Goal: Information Seeking & Learning: Learn about a topic

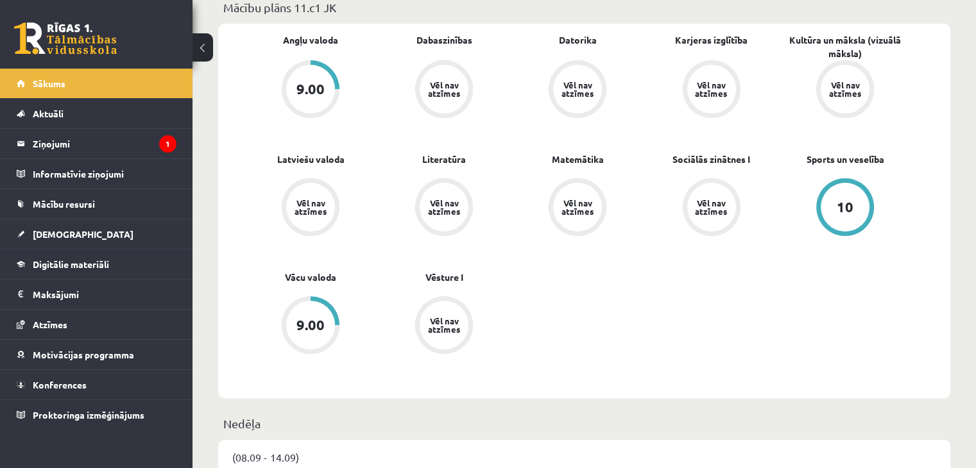
scroll to position [392, 0]
click at [101, 258] on span "Digitālie materiāli" at bounding box center [71, 264] width 76 height 12
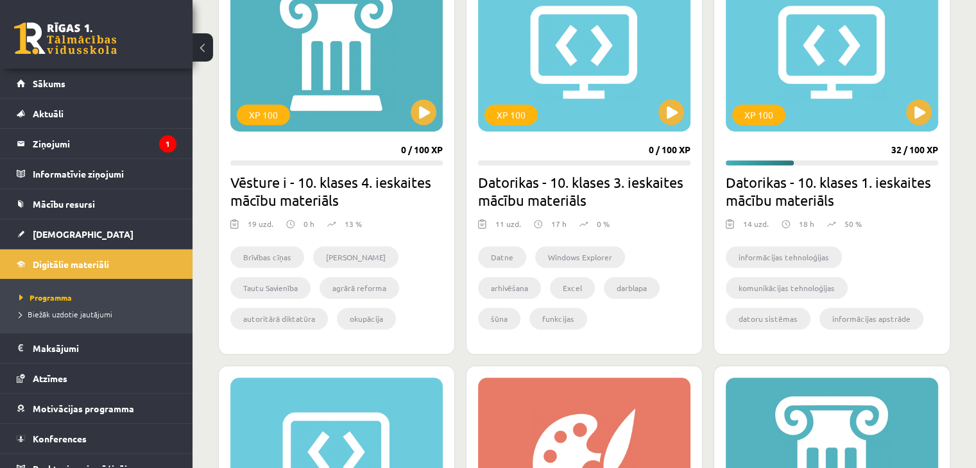
scroll to position [844, 0]
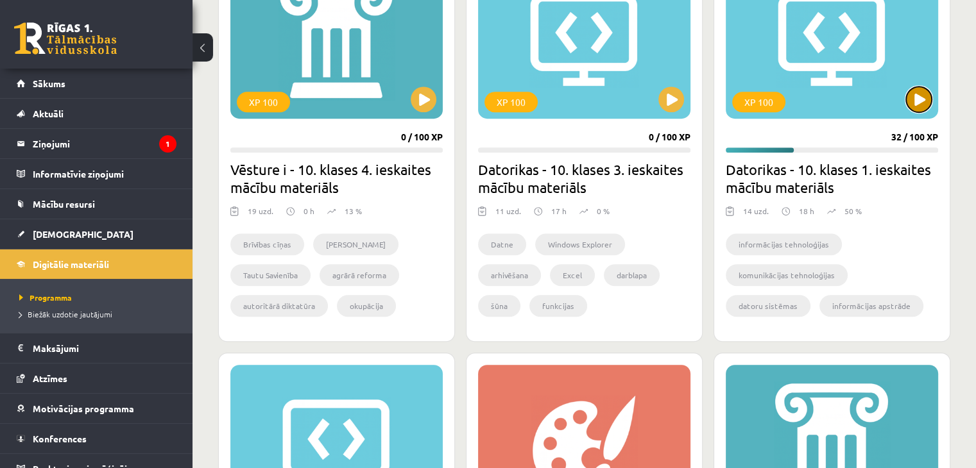
click at [922, 97] on button at bounding box center [919, 100] width 26 height 26
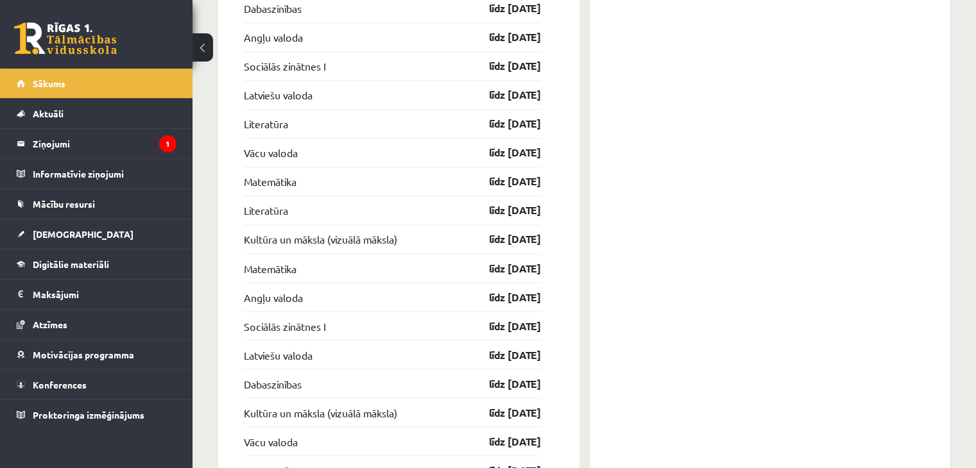
scroll to position [2240, 0]
